Goal: Navigation & Orientation: Go to known website

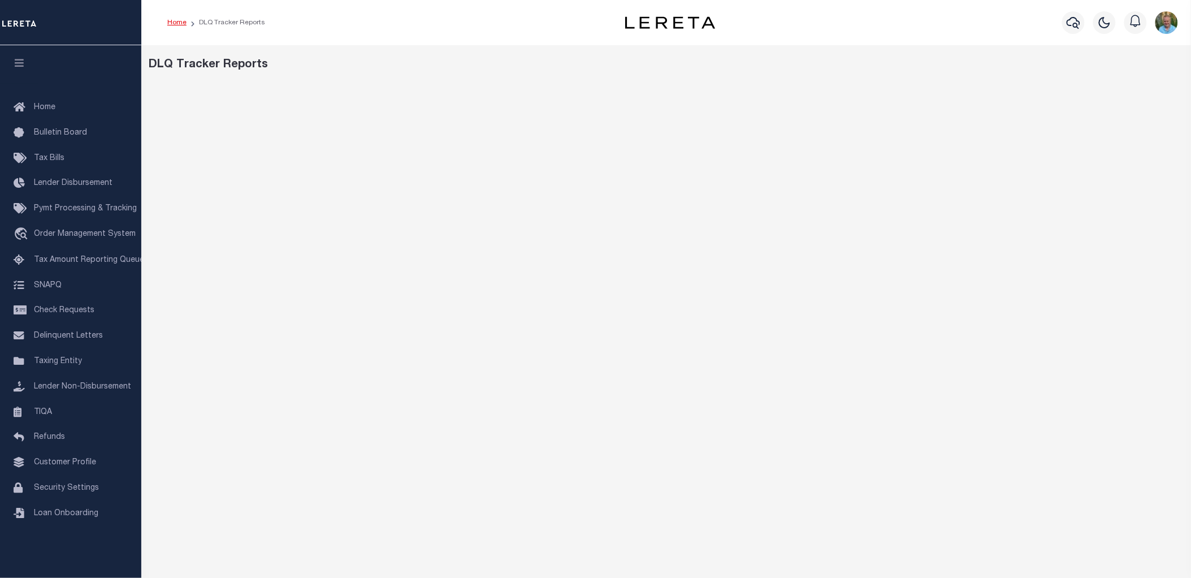
click at [176, 23] on link "Home" at bounding box center [176, 22] width 19 height 7
